Goal: Navigation & Orientation: Find specific page/section

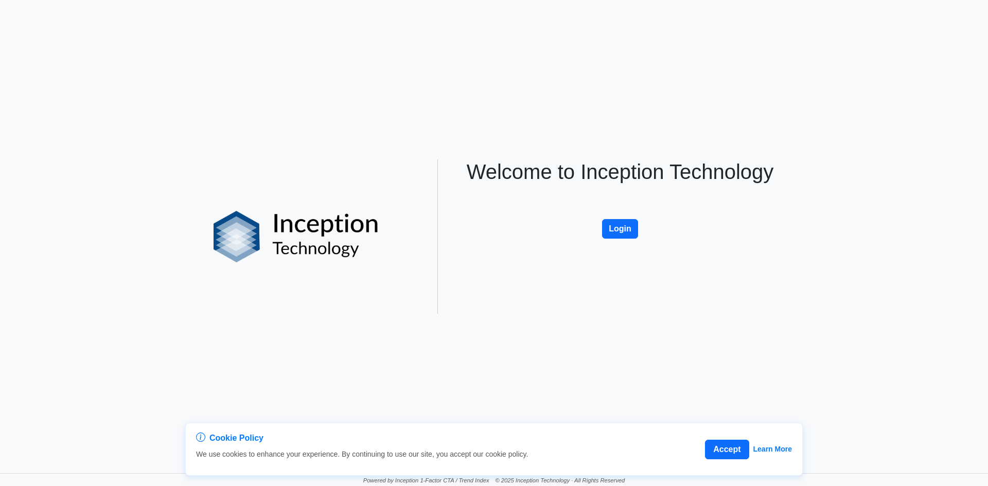
click at [605, 231] on button "Login" at bounding box center [620, 229] width 36 height 20
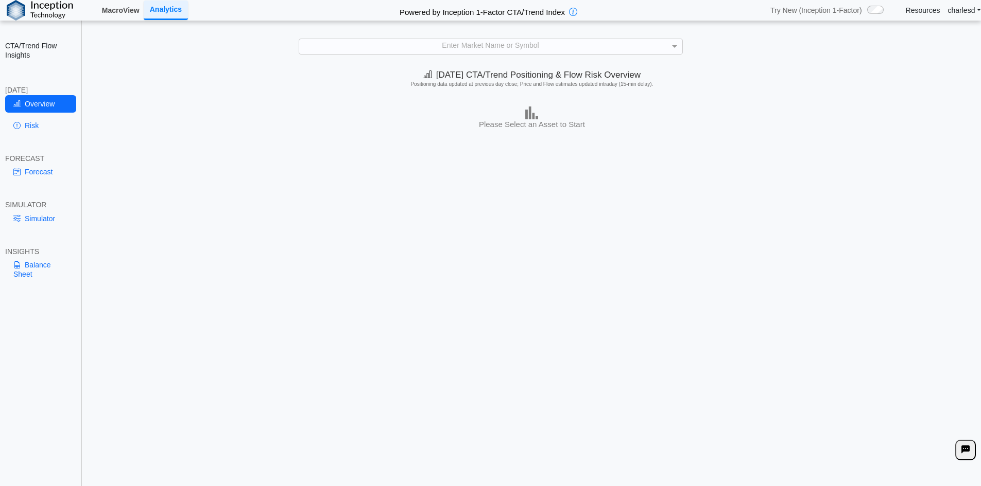
click at [128, 9] on link "MacroView" at bounding box center [121, 11] width 46 height 18
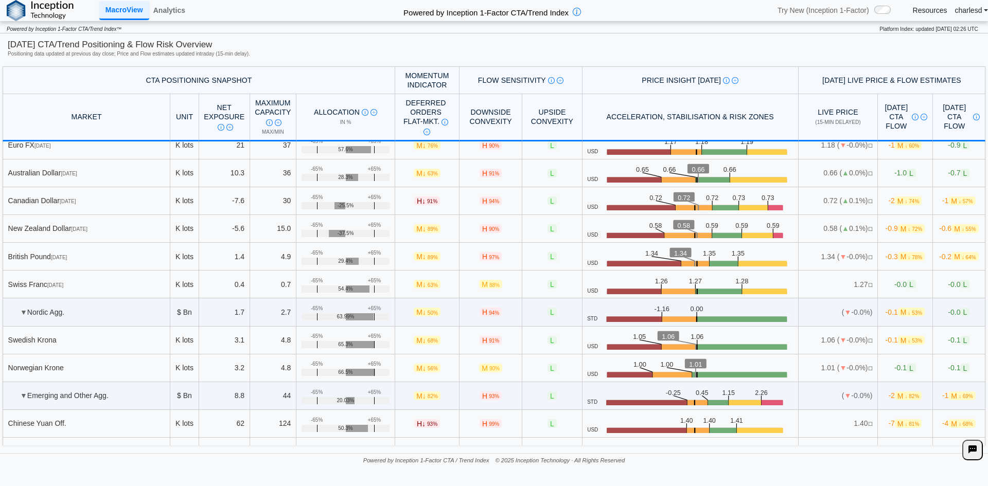
scroll to position [3191, 0]
